Goal: Information Seeking & Learning: Understand process/instructions

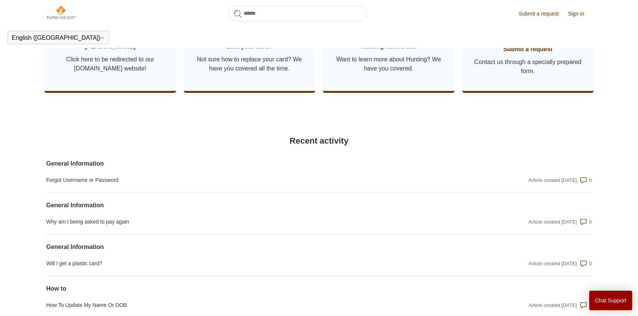
scroll to position [509, 0]
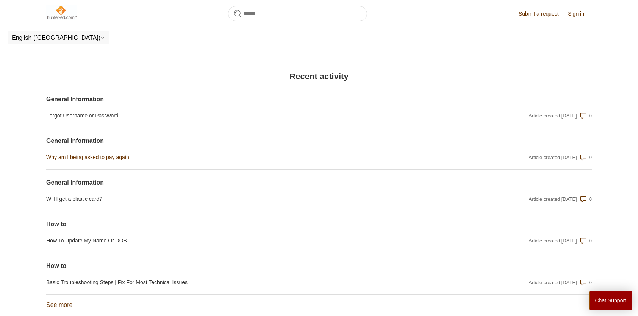
click at [111, 161] on link "Why am I being asked to pay again" at bounding box center [237, 157] width 382 height 8
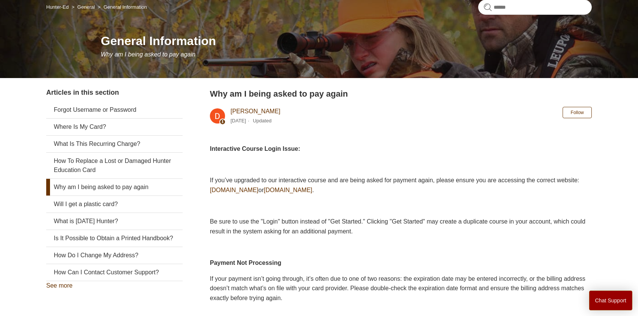
scroll to position [76, 0]
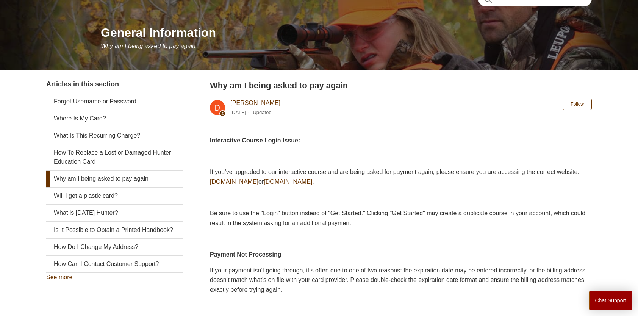
click at [258, 185] on span "www.ilearntohunt.com" at bounding box center [234, 181] width 48 height 6
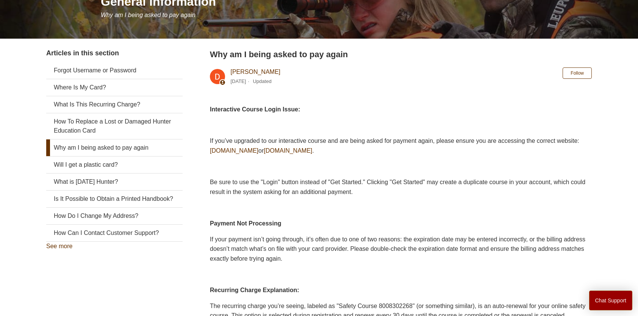
scroll to position [105, 0]
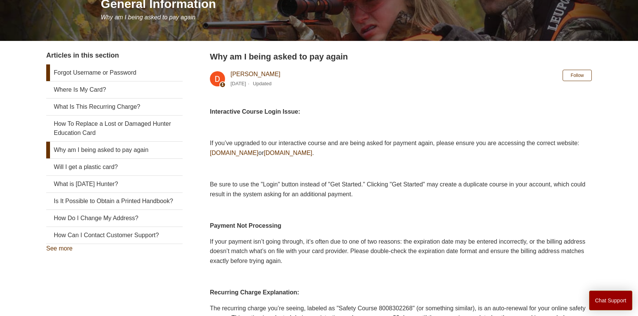
click at [127, 73] on link "Forgot Username or Password" at bounding box center [114, 72] width 136 height 17
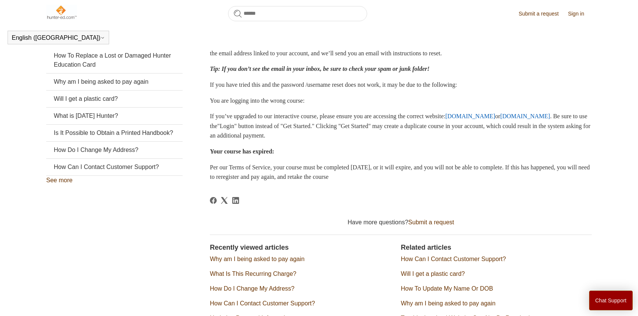
scroll to position [130, 0]
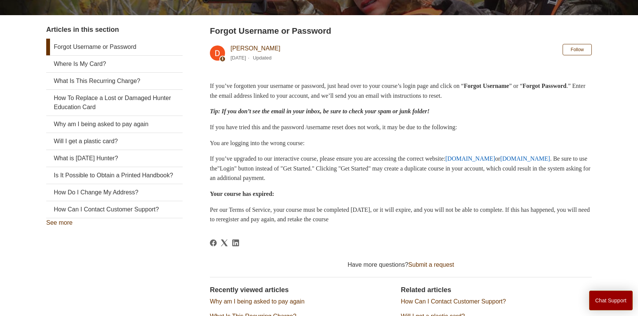
click at [446, 155] on link "[DOMAIN_NAME]" at bounding box center [471, 158] width 50 height 6
